Goal: Task Accomplishment & Management: Complete application form

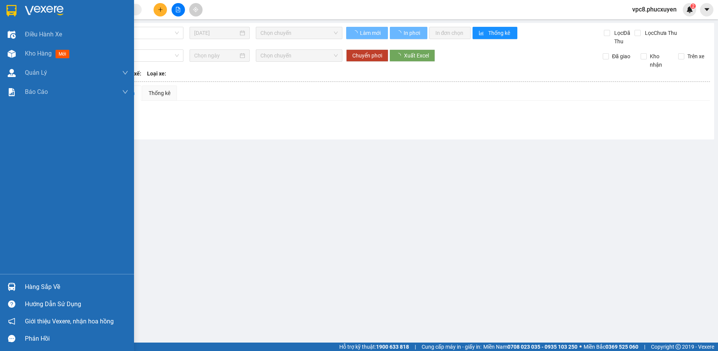
click at [15, 289] on img at bounding box center [12, 287] width 8 height 8
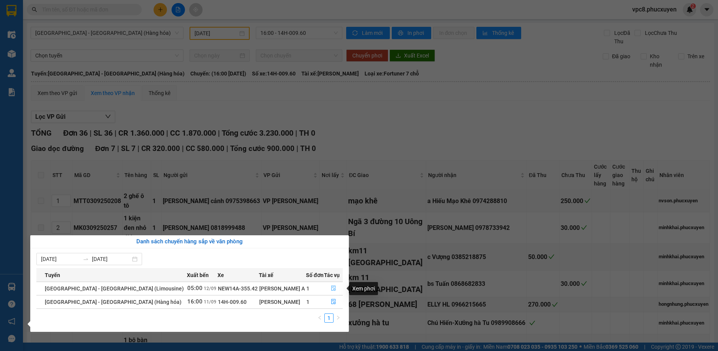
click at [331, 287] on icon "file-done" at bounding box center [333, 287] width 5 height 5
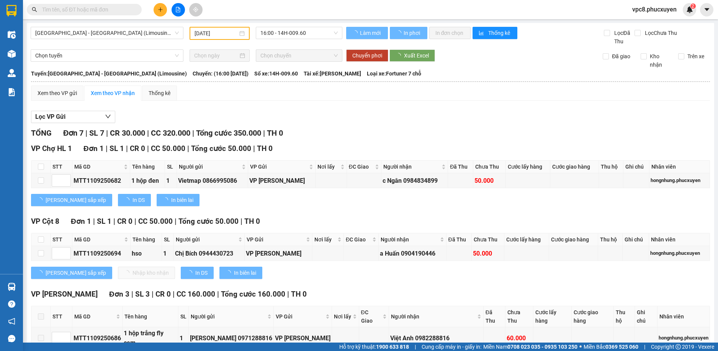
type input "[DATE]"
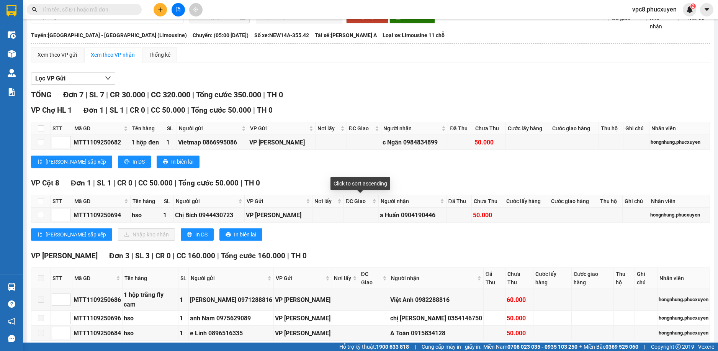
scroll to position [77, 0]
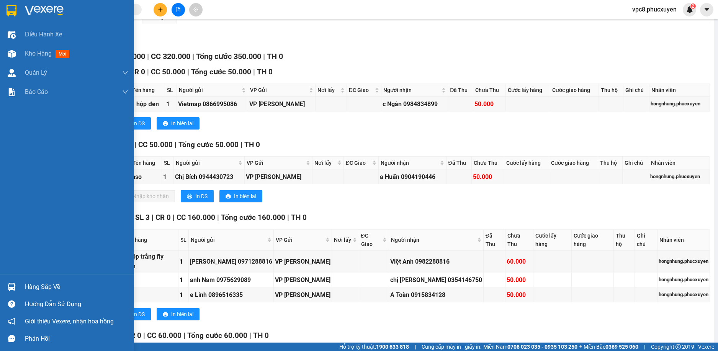
click at [16, 285] on div at bounding box center [11, 286] width 13 height 13
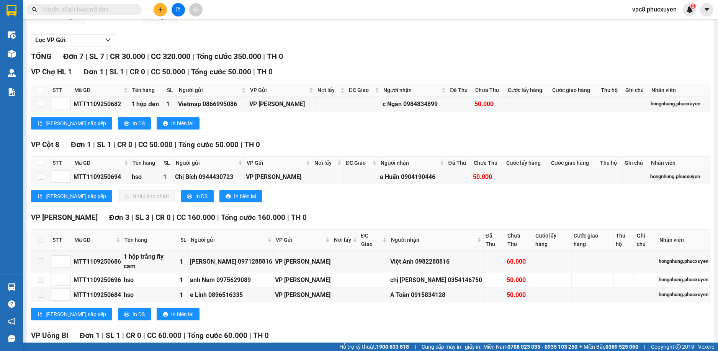
drag, startPoint x: 304, startPoint y: 50, endPoint x: 303, endPoint y: 40, distance: 10.1
click at [304, 43] on section "Kết quả tìm kiếm ( 0 ) Bộ lọc Gửi 3 ngày gần nhất No Data vpc8.phucxuyen 2 Điều…" at bounding box center [359, 175] width 718 height 351
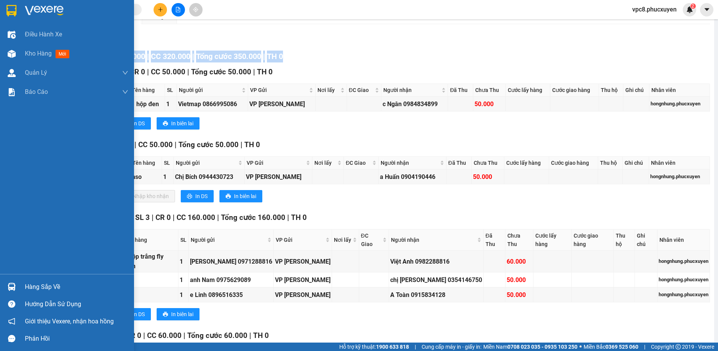
click at [10, 283] on img at bounding box center [12, 287] width 8 height 8
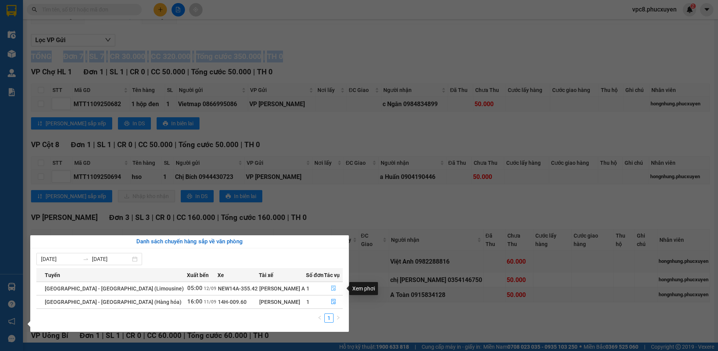
click at [331, 286] on icon "file-done" at bounding box center [333, 288] width 5 height 5
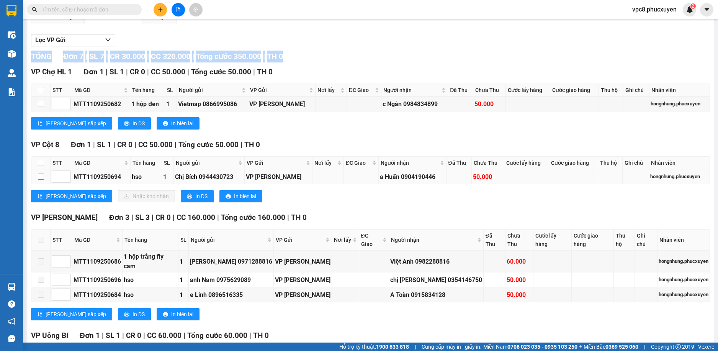
click at [39, 174] on input "checkbox" at bounding box center [41, 177] width 6 height 6
checkbox input "true"
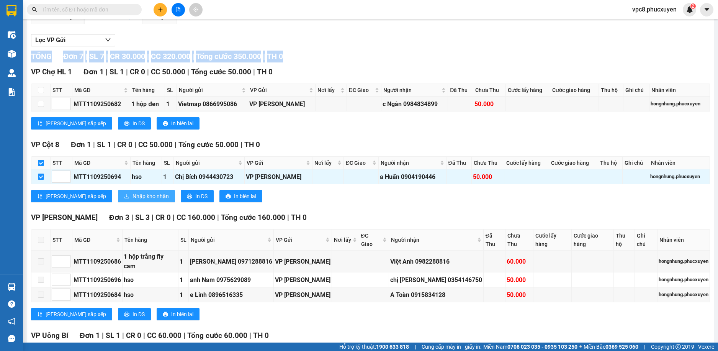
click at [123, 201] on button "Nhập kho nhận" at bounding box center [146, 196] width 57 height 12
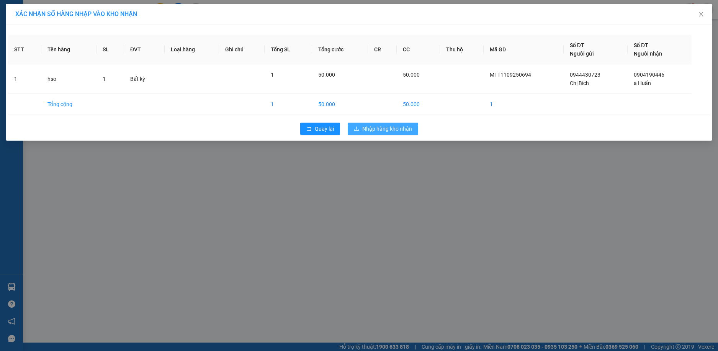
click at [381, 129] on span "Nhập hàng kho nhận" at bounding box center [387, 129] width 50 height 8
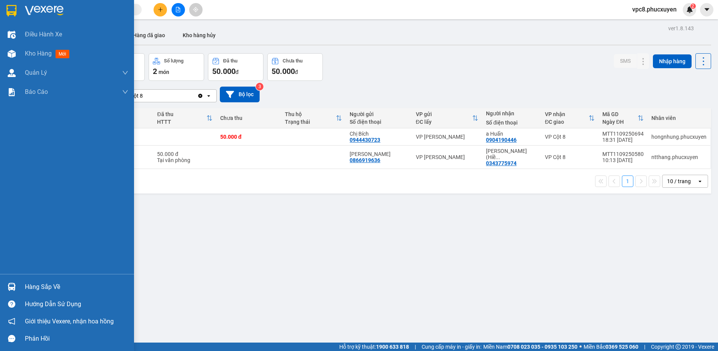
click at [10, 282] on div at bounding box center [11, 286] width 13 height 13
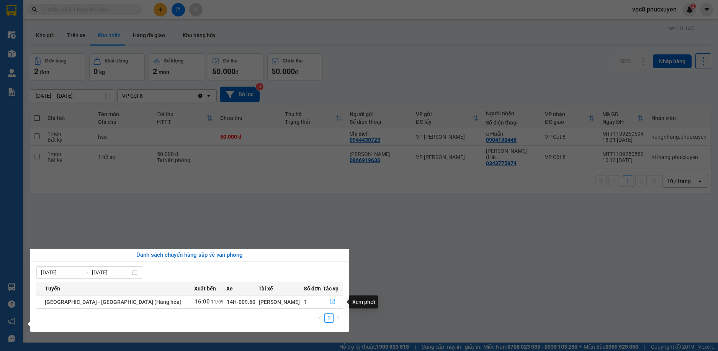
click at [331, 303] on icon "file-done" at bounding box center [333, 301] width 5 height 5
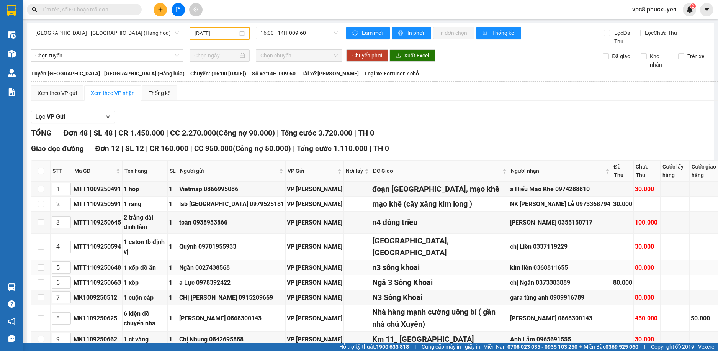
type input "[DATE]"
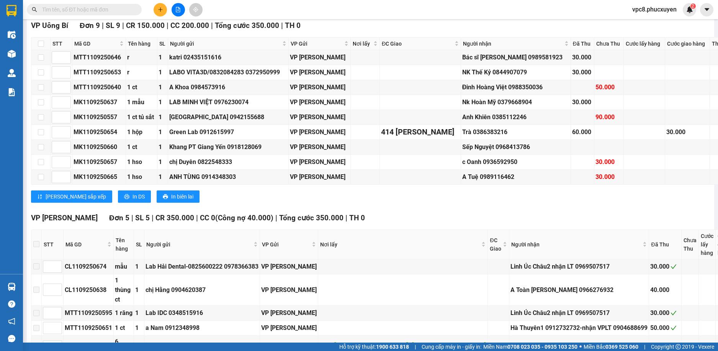
scroll to position [1177, 0]
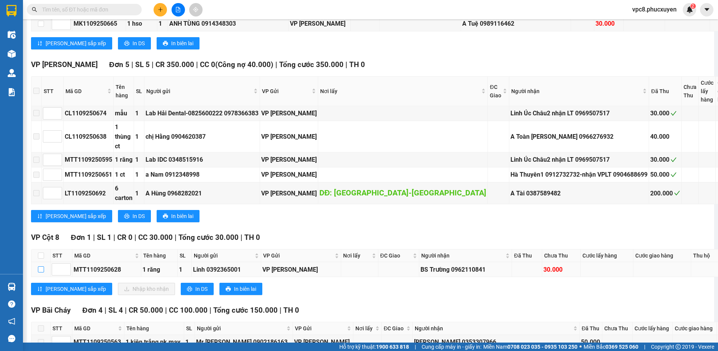
click at [40, 266] on input "checkbox" at bounding box center [41, 269] width 6 height 6
checkbox input "true"
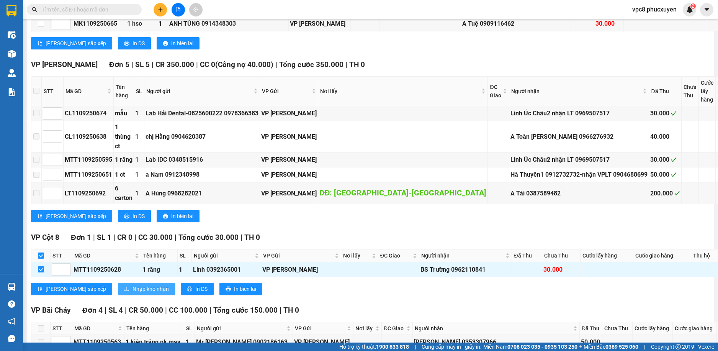
click at [133, 285] on span "Nhập kho nhận" at bounding box center [151, 289] width 36 height 8
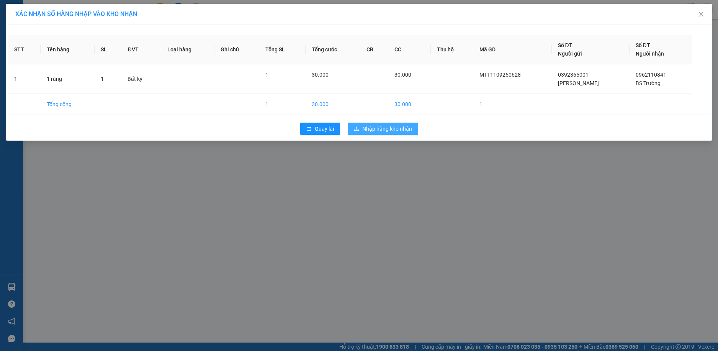
click at [395, 126] on span "Nhập hàng kho nhận" at bounding box center [387, 129] width 50 height 8
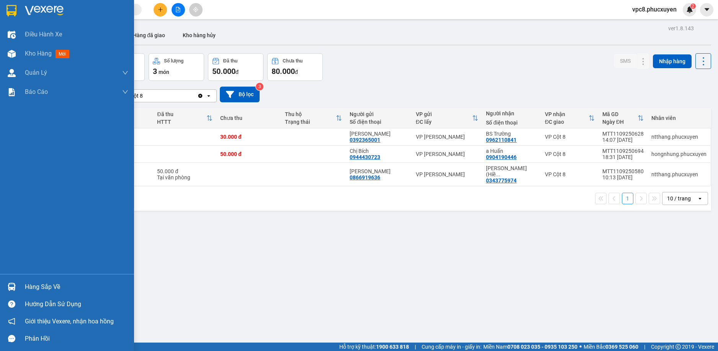
click at [11, 285] on img at bounding box center [12, 287] width 8 height 8
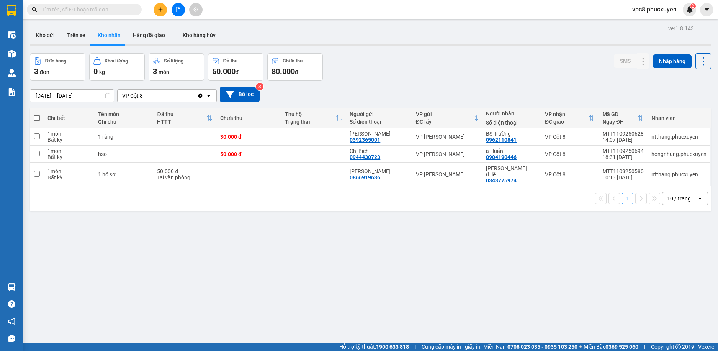
click at [438, 261] on section "Kết quả tìm kiếm ( 0 ) Bộ lọc Gửi 3 ngày gần nhất No Data vpc8.phucxuyen 2 Điều…" at bounding box center [359, 175] width 718 height 351
click at [625, 138] on icon at bounding box center [627, 136] width 5 height 5
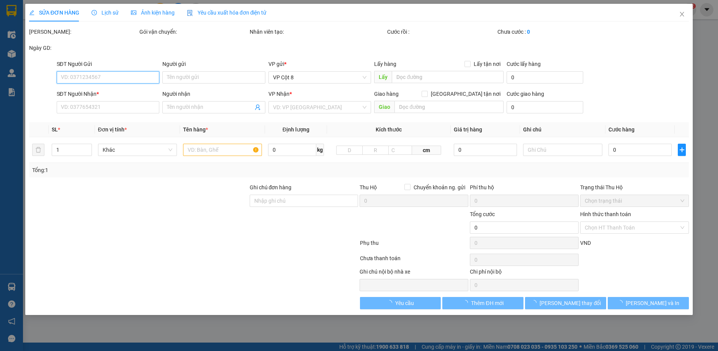
type input "0392365001"
type input "[PERSON_NAME]"
type input "0962110841"
type input "BS Trường"
type input "30.000"
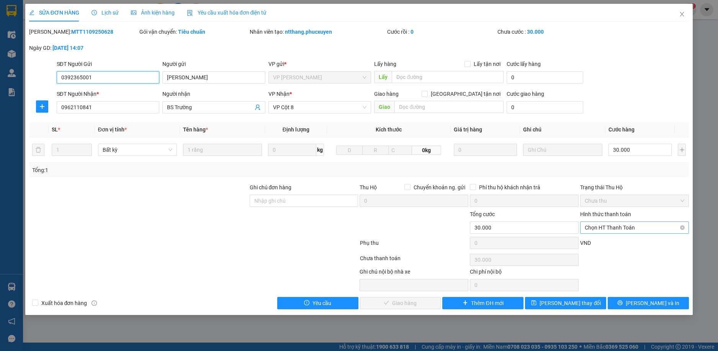
click at [622, 230] on span "Chọn HT Thanh Toán" at bounding box center [635, 227] width 100 height 11
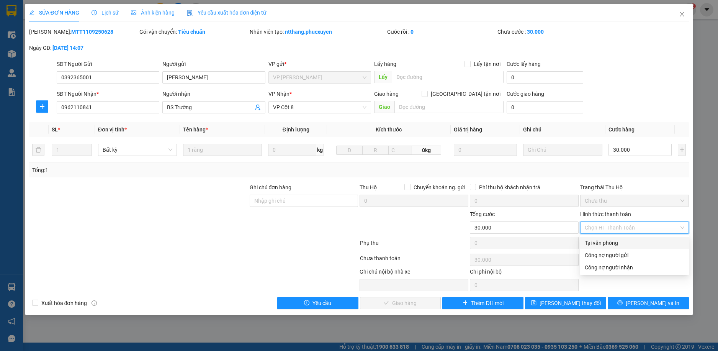
click at [616, 242] on div "Tại văn phòng" at bounding box center [635, 243] width 100 height 8
type input "0"
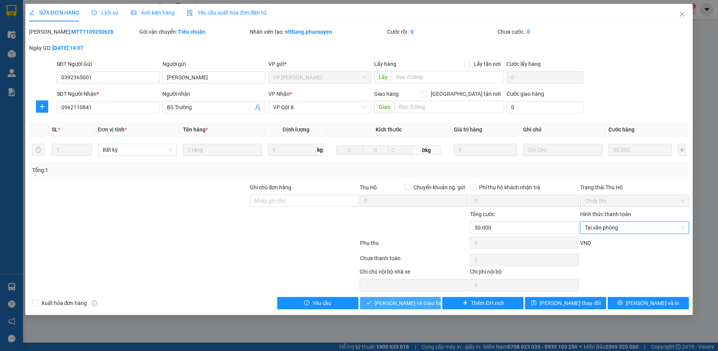
click at [412, 299] on span "[PERSON_NAME] và Giao hàng" at bounding box center [412, 303] width 74 height 8
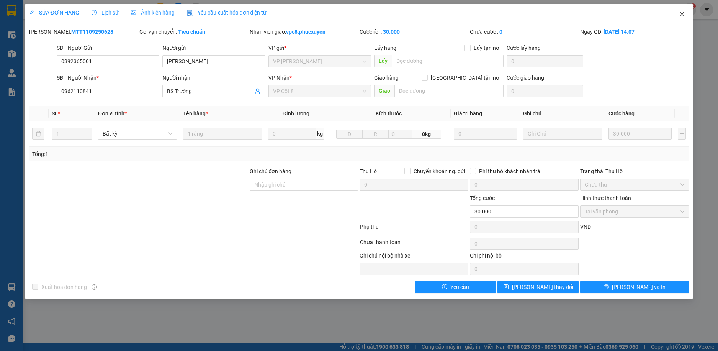
click at [683, 16] on icon "close" at bounding box center [682, 14] width 6 height 6
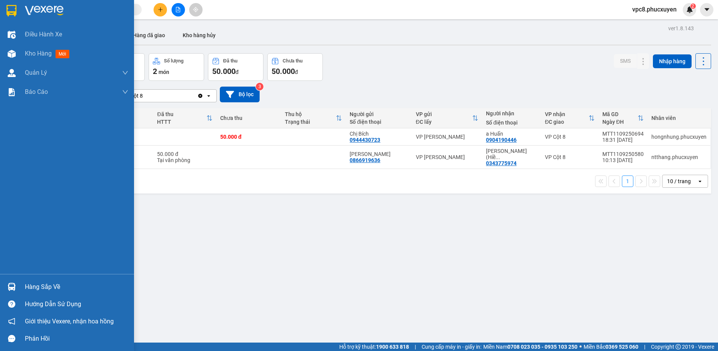
click at [9, 281] on div at bounding box center [11, 286] width 13 height 13
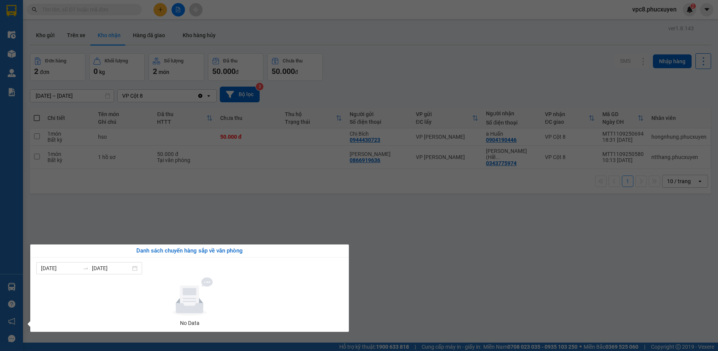
click at [367, 226] on section "Kết quả tìm kiếm ( 0 ) Bộ lọc Gửi 3 ngày gần nhất No Data vpc8.phucxuyen 2 Điều…" at bounding box center [359, 175] width 718 height 351
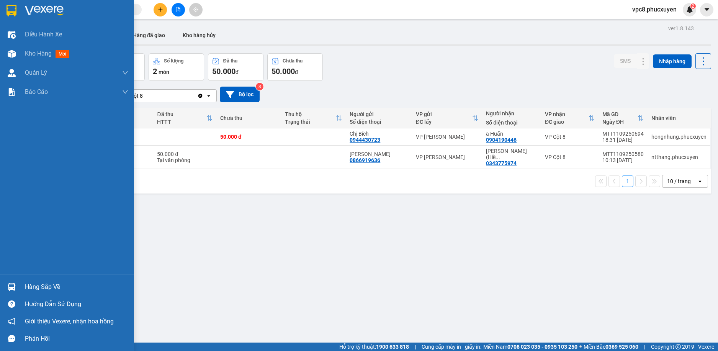
click at [15, 283] on img at bounding box center [12, 287] width 8 height 8
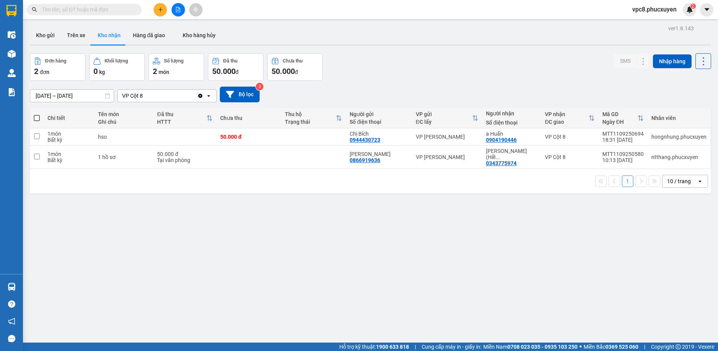
click at [368, 226] on section "Kết quả tìm kiếm ( 0 ) Bộ lọc Gửi 3 ngày gần nhất No Data vpc8.phucxuyen 2 Điều…" at bounding box center [359, 175] width 718 height 351
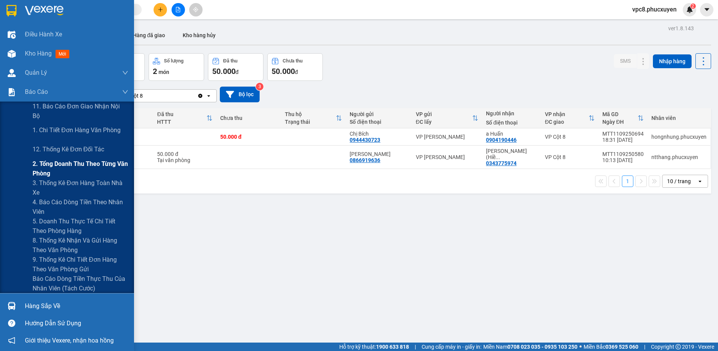
click at [61, 174] on span "2. Tổng doanh thu theo từng văn phòng" at bounding box center [81, 168] width 96 height 19
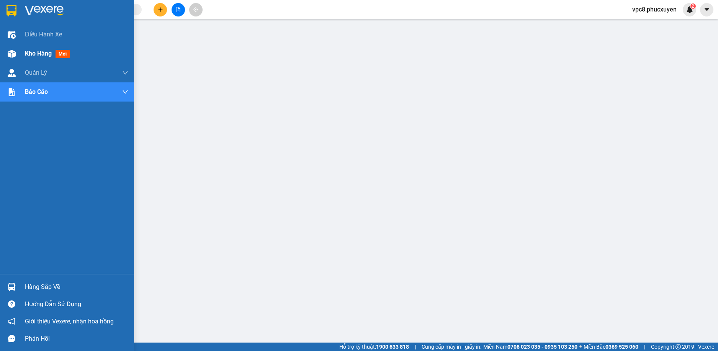
click at [13, 58] on div at bounding box center [11, 53] width 13 height 13
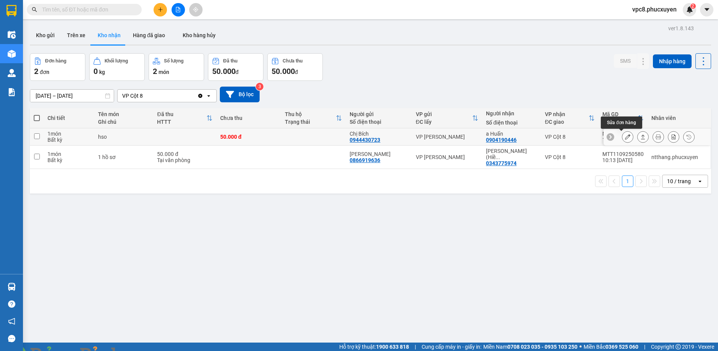
click at [625, 137] on icon at bounding box center [627, 136] width 5 height 5
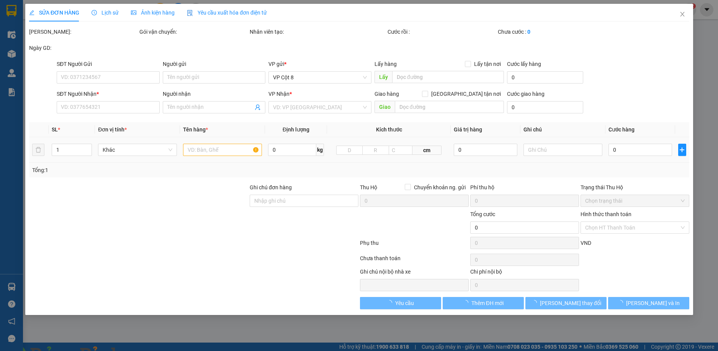
type input "0944430723"
type input "Chị Bích"
type input "0904190446"
type input "a Huấn"
type input "50.000"
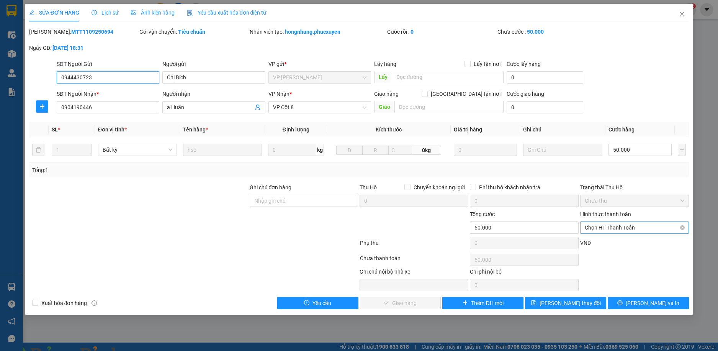
click at [618, 226] on span "Chọn HT Thanh Toán" at bounding box center [635, 227] width 100 height 11
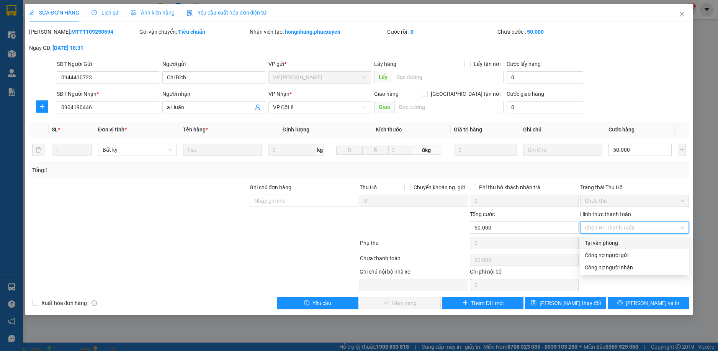
click at [610, 243] on div "Tại văn phòng" at bounding box center [635, 243] width 100 height 8
type input "0"
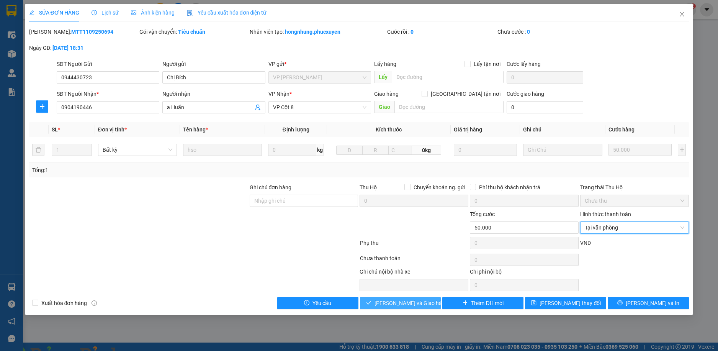
click at [403, 305] on span "[PERSON_NAME] và Giao hàng" at bounding box center [412, 303] width 74 height 8
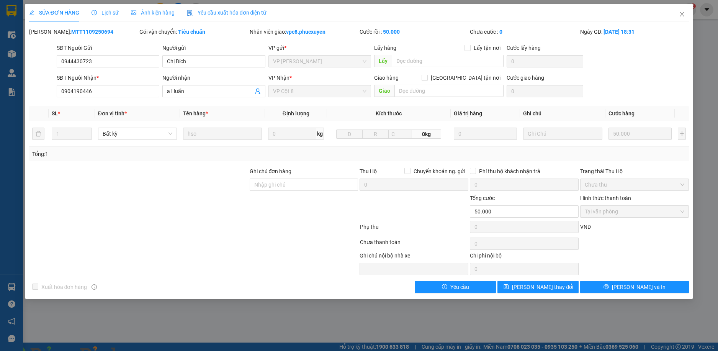
click at [141, 351] on img at bounding box center [138, 355] width 5 height 5
drag, startPoint x: 675, startPoint y: 13, endPoint x: 682, endPoint y: 13, distance: 6.1
click at [676, 13] on span "Close" at bounding box center [682, 14] width 21 height 21
click at [682, 13] on span "vpc8.phucxuyen" at bounding box center [654, 10] width 57 height 10
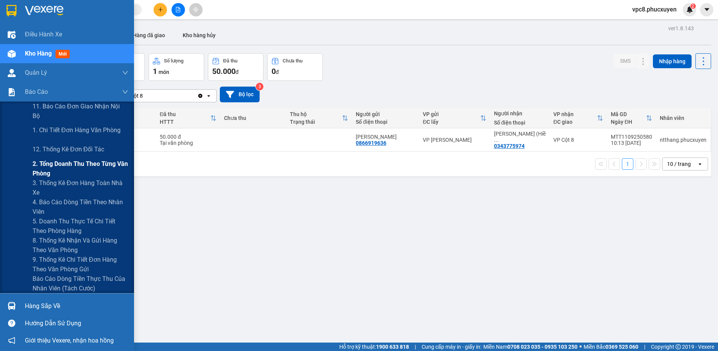
click at [70, 170] on span "2. Tổng doanh thu theo từng văn phòng" at bounding box center [81, 168] width 96 height 19
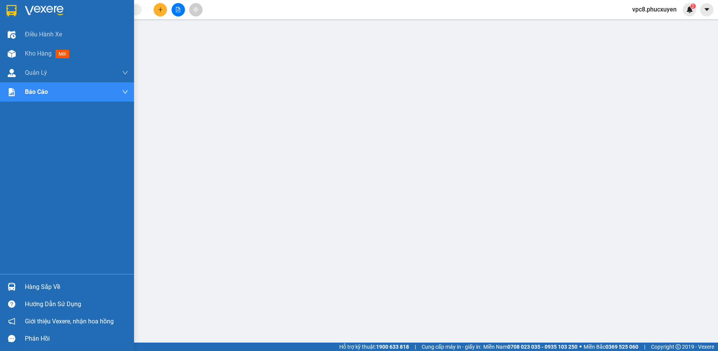
click at [15, 284] on img at bounding box center [12, 287] width 8 height 8
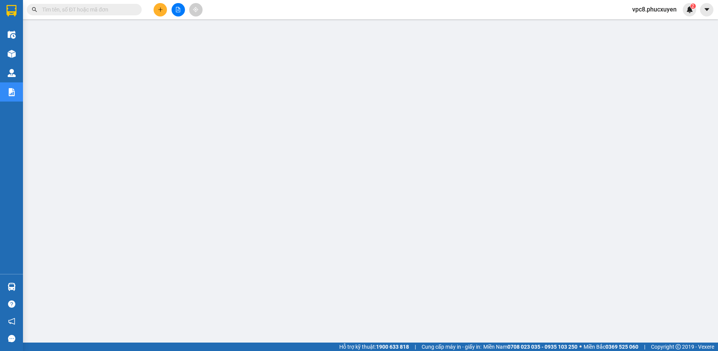
click at [117, 13] on input "text" at bounding box center [87, 9] width 90 height 8
paste input "0989553888"
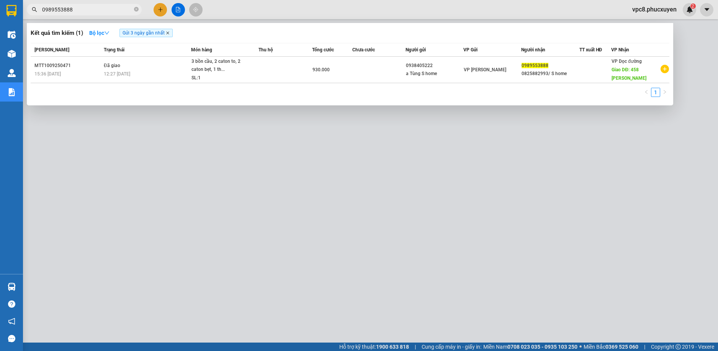
type input "0989553888"
click at [169, 34] on icon "close" at bounding box center [167, 32] width 3 height 3
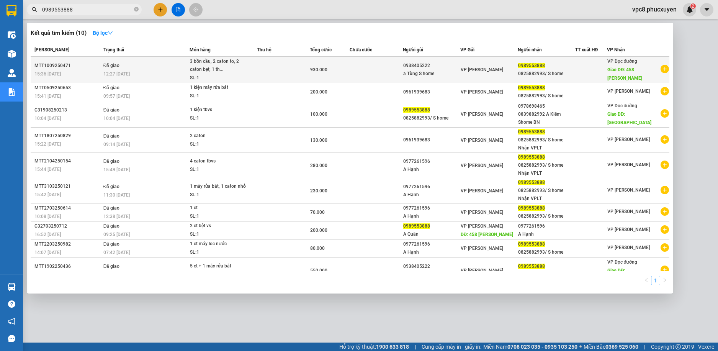
click at [216, 68] on div "3 bồn cầu, 2 caton to, 2 caton bẹt, 1 th..." at bounding box center [218, 65] width 57 height 16
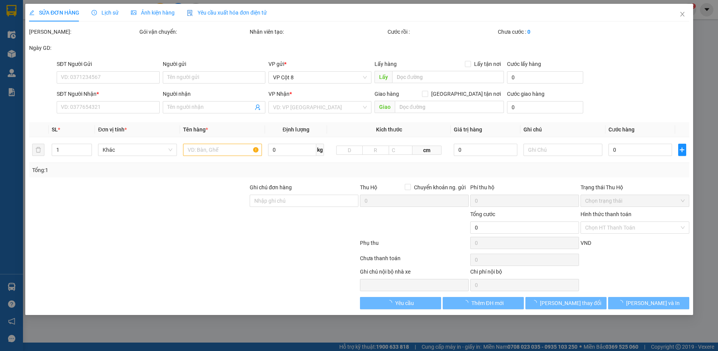
type input "0938405222"
type input "a Tùng S home"
type input "0989553888"
type input "0825882993/ S home"
type input "458 [PERSON_NAME]"
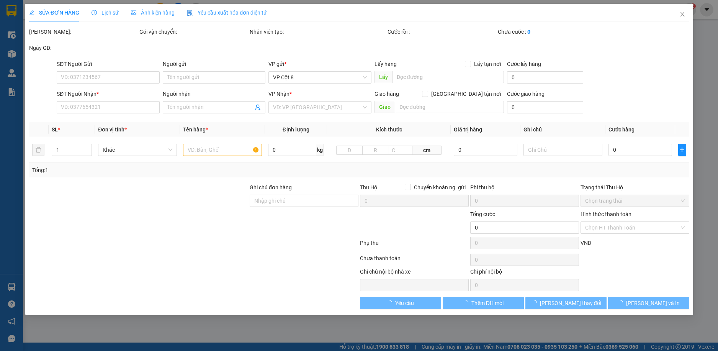
type input "930.000"
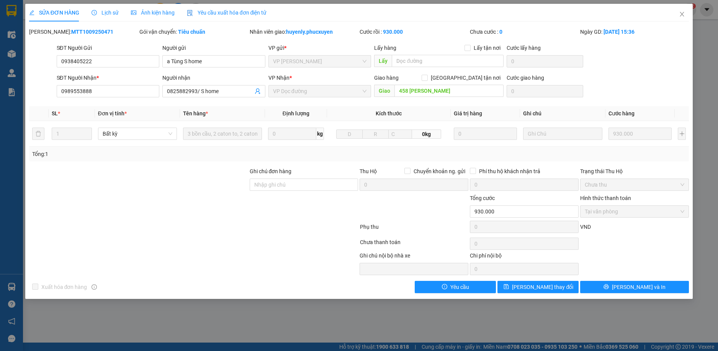
click at [115, 13] on span "Lịch sử" at bounding box center [105, 13] width 27 height 6
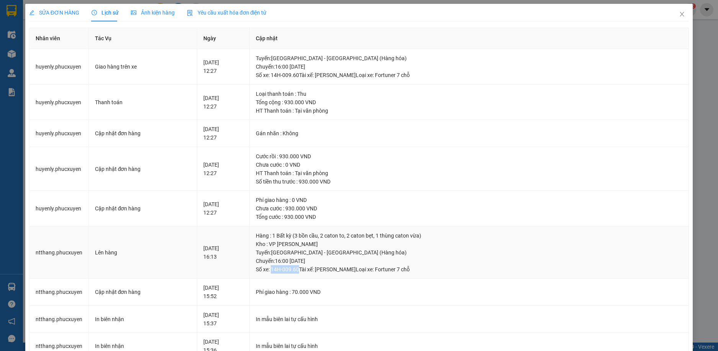
copy div "14H-009.60"
drag, startPoint x: 309, startPoint y: 270, endPoint x: 286, endPoint y: 267, distance: 22.7
click at [286, 268] on div "[GEOGRAPHIC_DATA] : [GEOGRAPHIC_DATA] - [GEOGRAPHIC_DATA] ([GEOGRAPHIC_DATA]) […" at bounding box center [469, 260] width 427 height 25
click at [679, 15] on icon "close" at bounding box center [682, 14] width 6 height 6
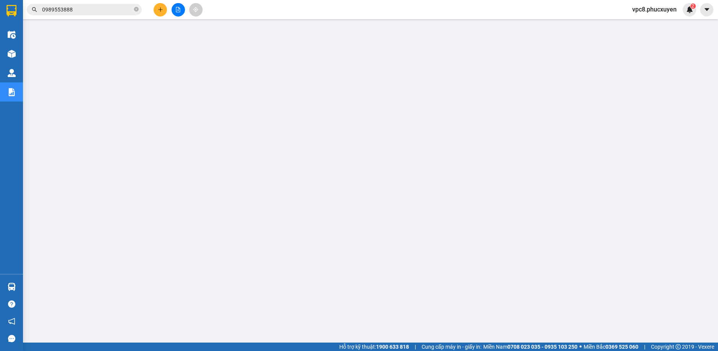
click at [114, 8] on input "0989553888" at bounding box center [87, 9] width 90 height 8
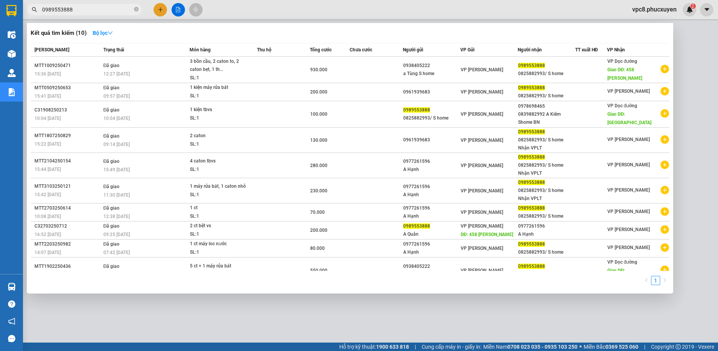
drag, startPoint x: 255, startPoint y: 337, endPoint x: 251, endPoint y: 335, distance: 4.5
click at [251, 335] on div at bounding box center [359, 175] width 718 height 351
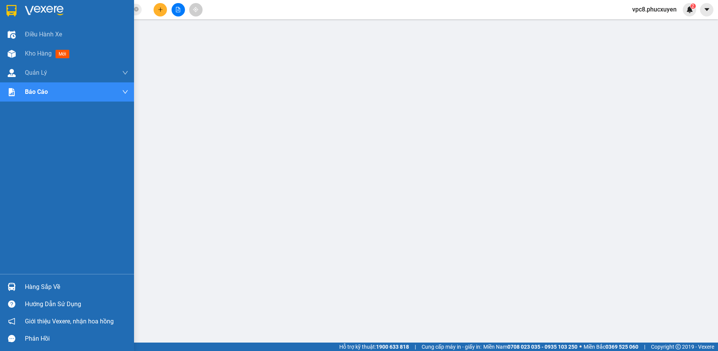
click at [12, 284] on img at bounding box center [12, 287] width 8 height 8
click at [14, 55] on img at bounding box center [12, 54] width 8 height 8
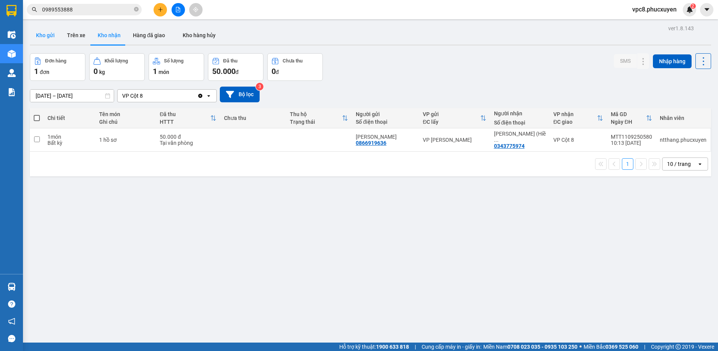
click at [38, 31] on button "Kho gửi" at bounding box center [45, 35] width 31 height 18
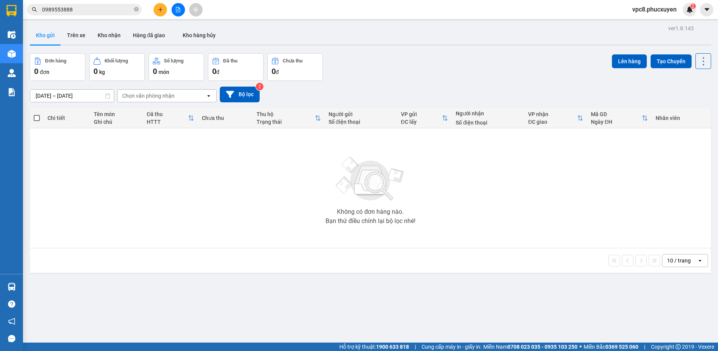
click at [440, 57] on div "Đơn hàng 0 đơn Khối lượng 0 kg Số lượng 0 món Đã thu 0 đ Chưa thu 0 đ Lên hàng …" at bounding box center [371, 67] width 682 height 28
click at [437, 74] on div "Đơn hàng 0 đơn Khối lượng 0 kg Số lượng 0 món Đã thu 0 đ Chưa thu 0 đ Lên hàng …" at bounding box center [371, 67] width 682 height 28
drag, startPoint x: 442, startPoint y: 56, endPoint x: 457, endPoint y: 71, distance: 21.4
click at [457, 71] on div "Đơn hàng 0 đơn Khối lượng 0 kg Số lượng 0 món Đã thu 0 đ Chưa thu 0 đ Lên hàng …" at bounding box center [371, 67] width 682 height 28
click at [442, 64] on div "Đơn hàng 0 đơn Khối lượng 0 kg Số lượng 0 món Đã thu 0 đ Chưa thu 0 đ Lên hàng …" at bounding box center [371, 67] width 682 height 28
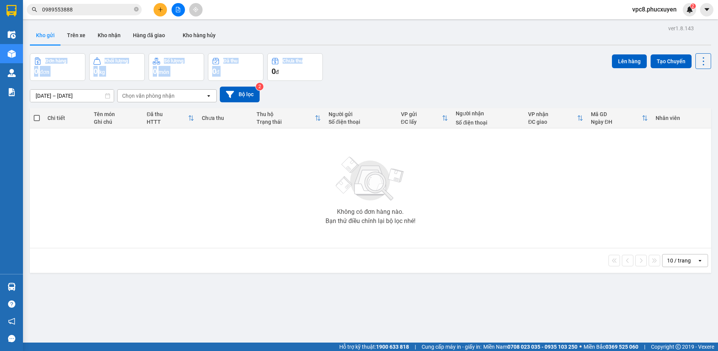
drag, startPoint x: 405, startPoint y: 45, endPoint x: 407, endPoint y: 53, distance: 8.3
click at [407, 53] on div "ver 1.8.143 Kho gửi Trên xe Kho nhận Hàng đã giao Kho hàng hủy Đơn hàng 0 đơn K…" at bounding box center [371, 198] width 688 height 351
click at [406, 55] on div "Đơn hàng 0 đơn Khối lượng 0 kg Số lượng 0 món Đã thu 0 đ Chưa thu 0 đ Lên hàng …" at bounding box center [371, 67] width 682 height 28
drag, startPoint x: 403, startPoint y: 68, endPoint x: 384, endPoint y: 64, distance: 19.5
click at [384, 64] on div "Đơn hàng 0 đơn Khối lượng 0 kg Số lượng 0 món Đã thu 0 đ Chưa thu 0 đ Lên hàng …" at bounding box center [371, 67] width 682 height 28
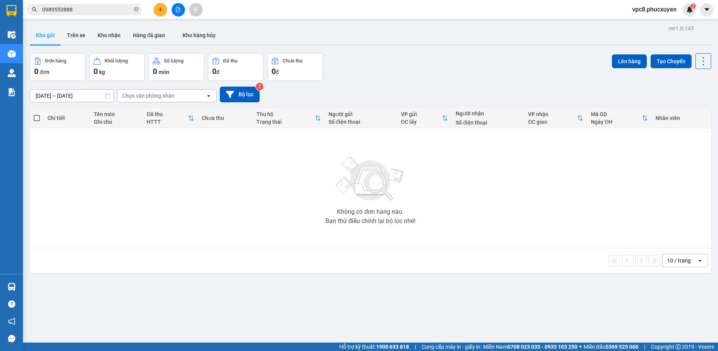
drag, startPoint x: 394, startPoint y: 66, endPoint x: 383, endPoint y: 63, distance: 11.5
click at [383, 63] on div "Đơn hàng 0 đơn Khối lượng 0 kg Số lượng 0 món Đã thu 0 đ Chưa thu 0 đ Lên hàng …" at bounding box center [371, 67] width 682 height 28
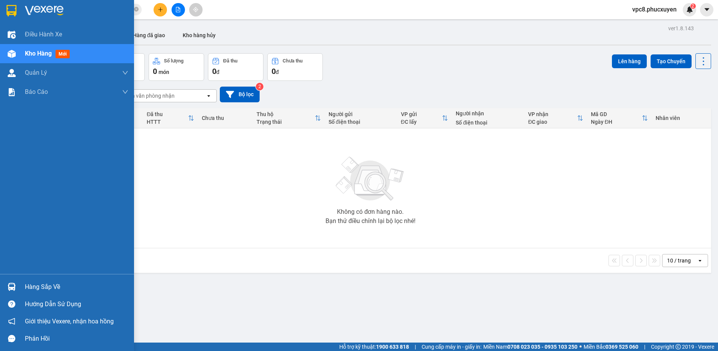
click at [13, 282] on div at bounding box center [11, 286] width 13 height 13
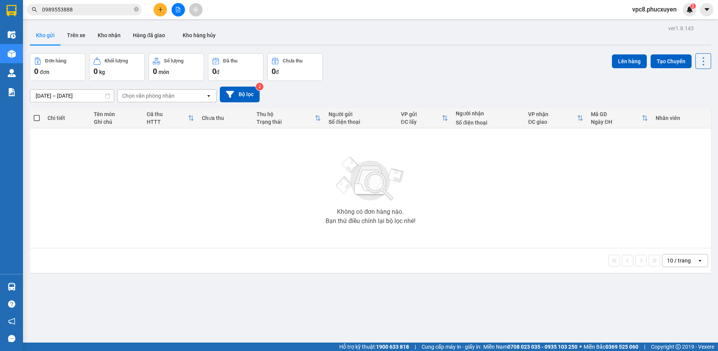
click at [203, 221] on section "Kết quả tìm kiếm ( 10 ) Bộ lọc Mã ĐH Trạng thái Món hàng Thu hộ Tổng cước Chưa …" at bounding box center [359, 175] width 718 height 351
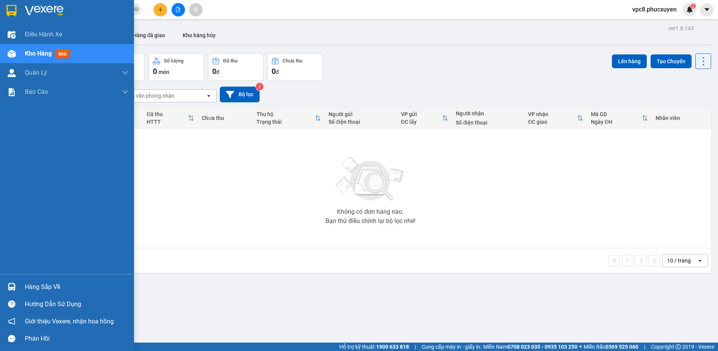
click at [12, 287] on img at bounding box center [12, 287] width 8 height 8
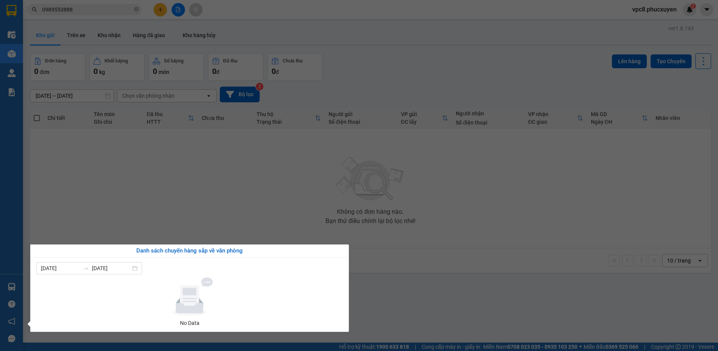
click at [385, 79] on section "Kết quả tìm kiếm ( 10 ) Bộ lọc Mã ĐH Trạng thái Món hàng Thu hộ Tổng cước Chưa …" at bounding box center [359, 175] width 718 height 351
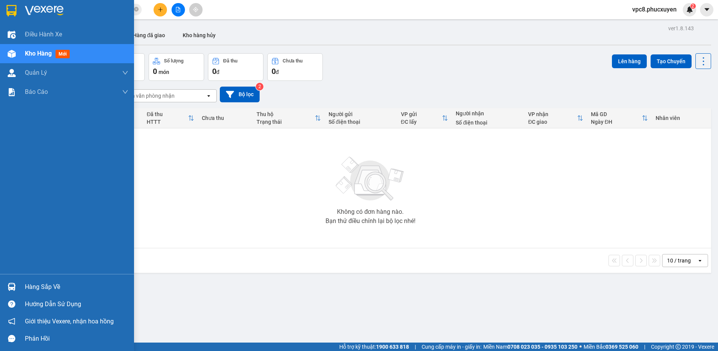
click at [16, 284] on div at bounding box center [11, 286] width 13 height 13
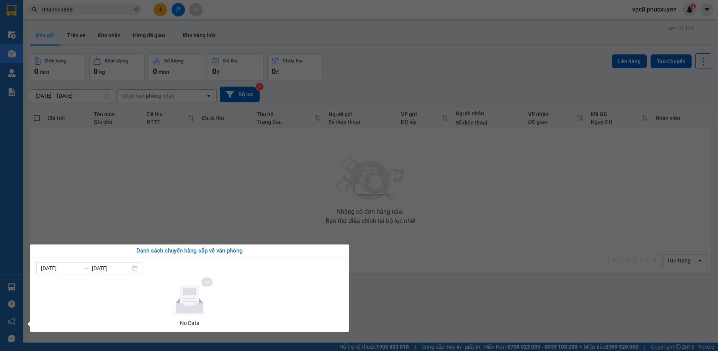
click at [344, 196] on section "Kết quả tìm kiếm ( 10 ) Bộ lọc Mã ĐH Trạng thái Món hàng Thu hộ Tổng cước Chưa …" at bounding box center [359, 175] width 718 height 351
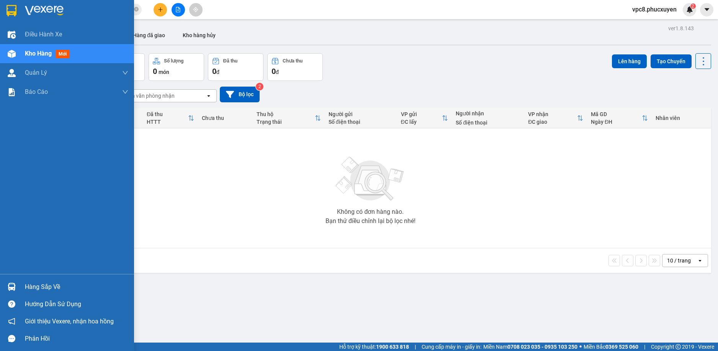
click at [8, 287] on img at bounding box center [12, 287] width 8 height 8
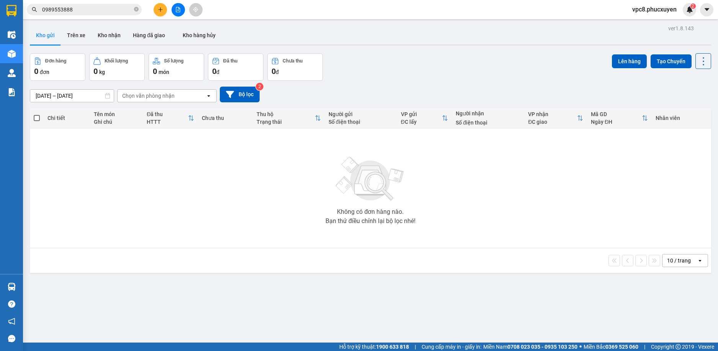
click at [519, 284] on section "Kết quả tìm kiếm ( 10 ) Bộ lọc Mã ĐH Trạng thái Món hàng Thu hộ Tổng cước Chưa …" at bounding box center [359, 175] width 718 height 351
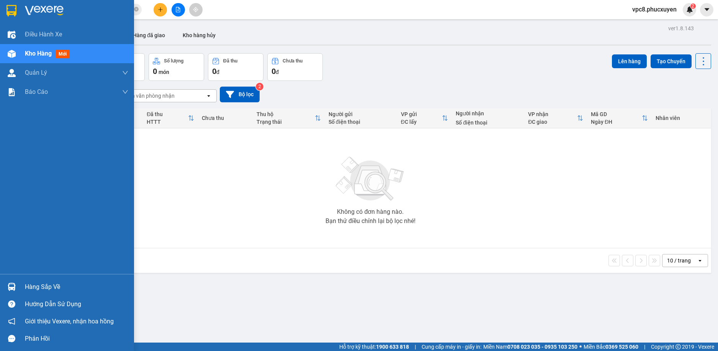
click at [6, 285] on div at bounding box center [11, 286] width 13 height 13
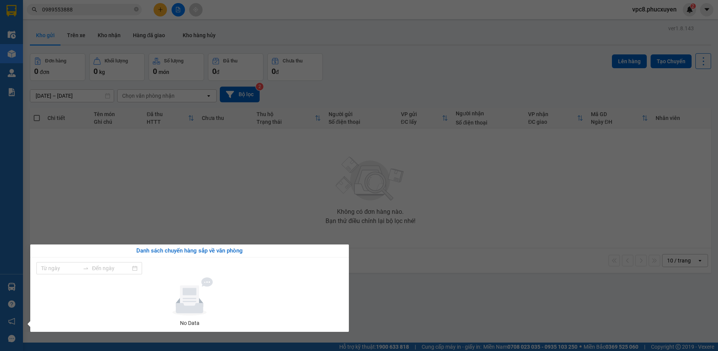
type input "[DATE]"
drag, startPoint x: 300, startPoint y: 208, endPoint x: 287, endPoint y: 204, distance: 13.8
click at [297, 207] on section "Kết quả tìm kiếm ( 10 ) Bộ lọc Mã ĐH Trạng thái Món hàng Thu hộ Tổng cước Chưa …" at bounding box center [359, 175] width 718 height 351
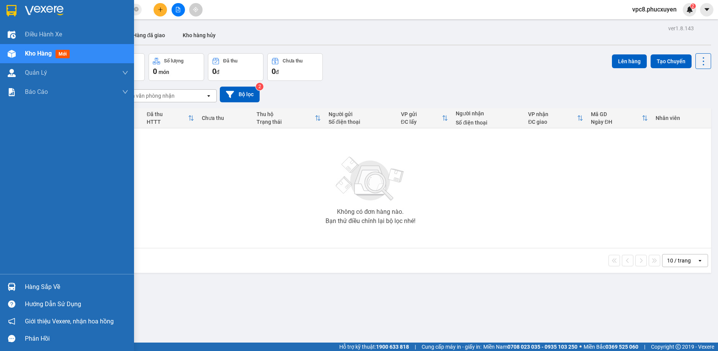
click at [8, 283] on img at bounding box center [12, 287] width 8 height 8
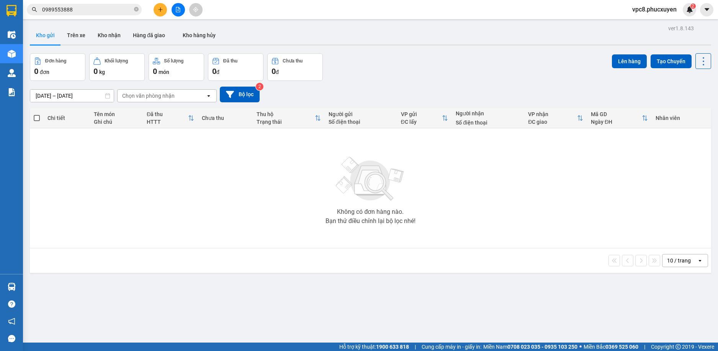
click at [212, 189] on section "Kết quả tìm kiếm ( 10 ) Bộ lọc Mã ĐH Trạng thái Món hàng Thu hộ Tổng cước Chưa …" at bounding box center [359, 175] width 718 height 351
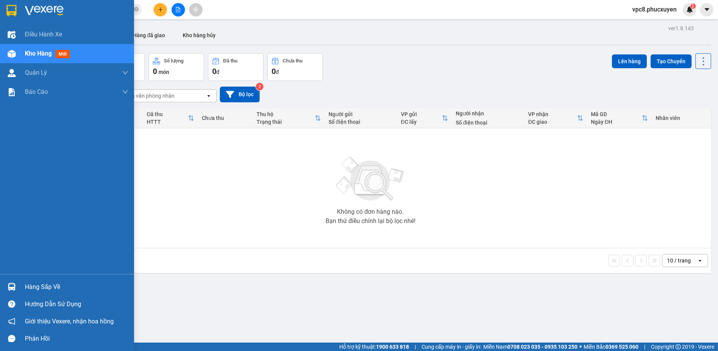
click at [2, 285] on div "Hàng sắp về" at bounding box center [67, 286] width 134 height 17
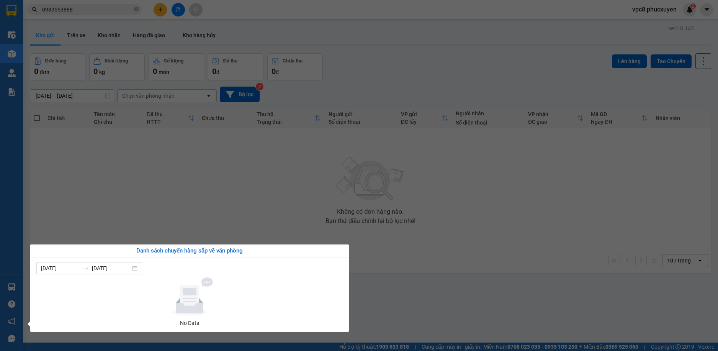
click at [207, 219] on section "Kết quả tìm kiếm ( 10 ) Bộ lọc Mã ĐH Trạng thái Món hàng Thu hộ Tổng cước Chưa …" at bounding box center [359, 175] width 718 height 351
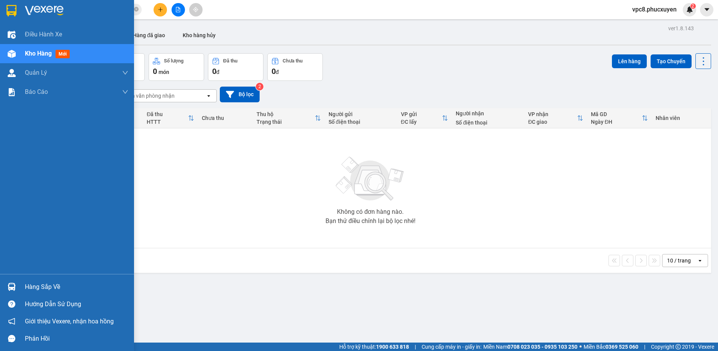
click at [13, 284] on img at bounding box center [12, 287] width 8 height 8
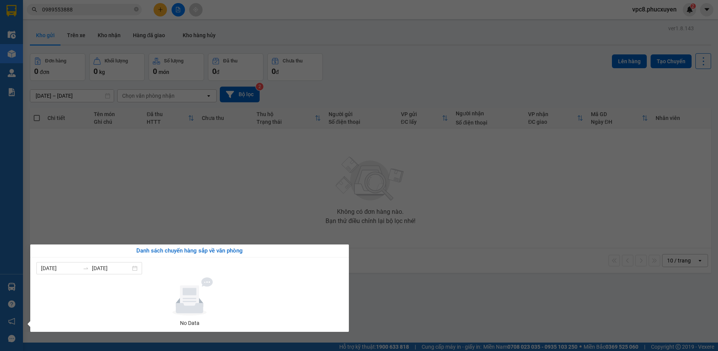
click at [263, 225] on section "Kết quả tìm kiếm ( 10 ) Bộ lọc Mã ĐH Trạng thái Món hàng Thu hộ Tổng cước Chưa …" at bounding box center [359, 175] width 718 height 351
